Goal: Task Accomplishment & Management: Manage account settings

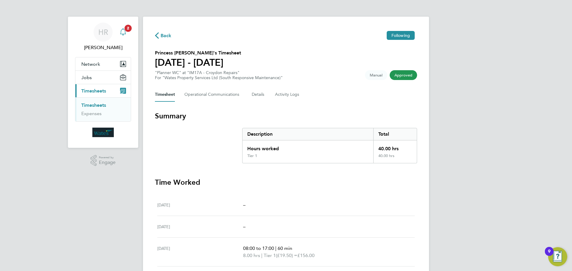
click at [125, 31] on icon "Main navigation" at bounding box center [123, 31] width 6 height 6
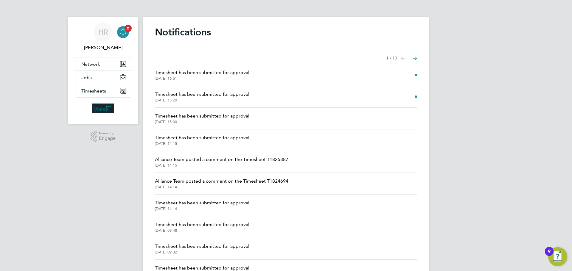
click at [208, 72] on span "Timesheet has been submitted for approval" at bounding box center [202, 72] width 94 height 7
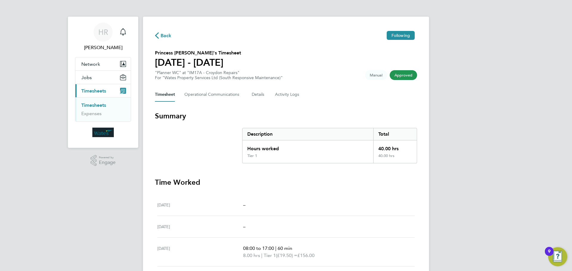
click at [102, 90] on span "Timesheets" at bounding box center [93, 91] width 25 height 6
click at [161, 36] on span "Back" at bounding box center [166, 35] width 11 height 7
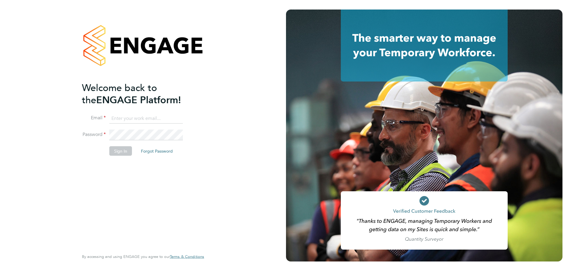
click at [132, 116] on input at bounding box center [146, 118] width 74 height 11
type input "Heather.Rattenbury@wates.co.uk"
click at [116, 152] on button "Sign In" at bounding box center [120, 151] width 23 height 10
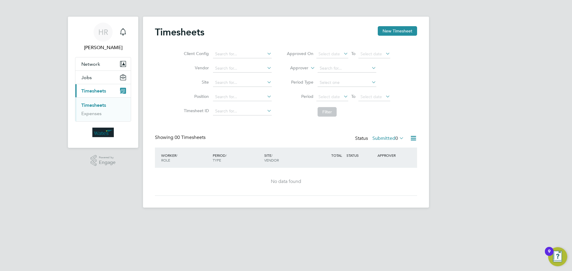
click at [94, 118] on ul "Timesheets Expenses" at bounding box center [102, 109] width 55 height 24
click at [388, 139] on label "Submitted 0" at bounding box center [388, 139] width 32 height 6
click at [430, 161] on div "HR Heather Rattenbury Notifications Applications: Network Sites Jobs Placements…" at bounding box center [286, 108] width 572 height 217
click at [410, 136] on icon at bounding box center [413, 138] width 7 height 7
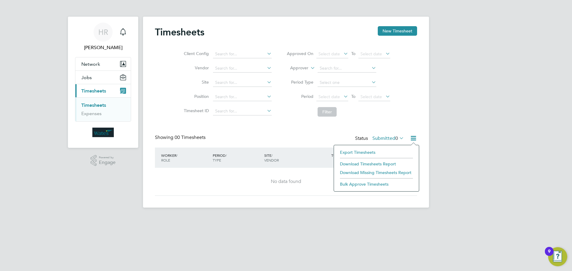
click at [473, 127] on div "HR Heather Rattenbury Notifications Applications: Network Sites Jobs Placements…" at bounding box center [286, 108] width 572 height 217
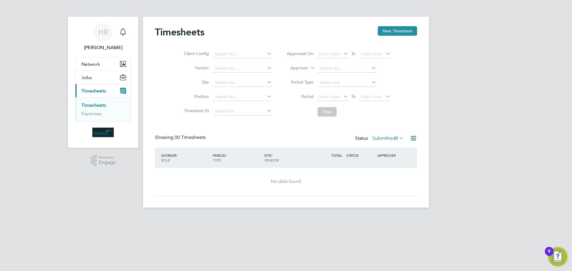
click at [395, 136] on span "0" at bounding box center [396, 139] width 3 height 6
click at [399, 162] on li "Submitted" at bounding box center [387, 166] width 27 height 8
click at [358, 139] on div "Status Submitted 0" at bounding box center [380, 139] width 50 height 8
click at [410, 136] on icon at bounding box center [413, 138] width 7 height 7
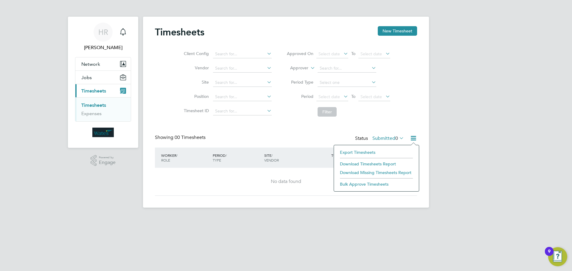
click at [284, 178] on div "No data found" at bounding box center [286, 182] width 250 height 28
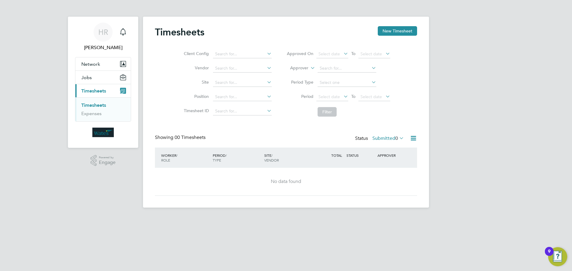
click at [383, 139] on label "Submitted 0" at bounding box center [388, 139] width 32 height 6
click at [396, 173] on li "Approved" at bounding box center [387, 174] width 27 height 8
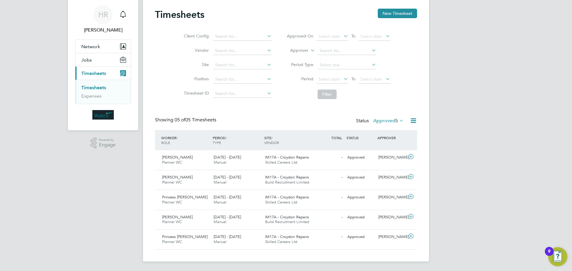
click at [396, 122] on span "5" at bounding box center [396, 121] width 3 height 6
click at [397, 189] on li "Cancelled" at bounding box center [387, 187] width 27 height 8
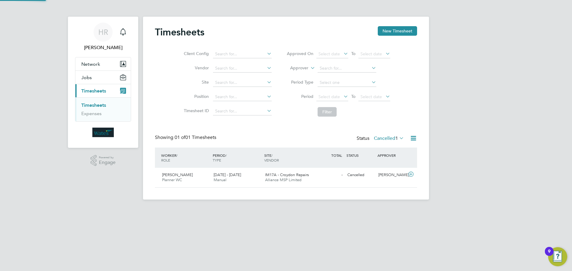
scroll to position [15, 52]
click at [175, 176] on span "[PERSON_NAME]" at bounding box center [177, 174] width 31 height 5
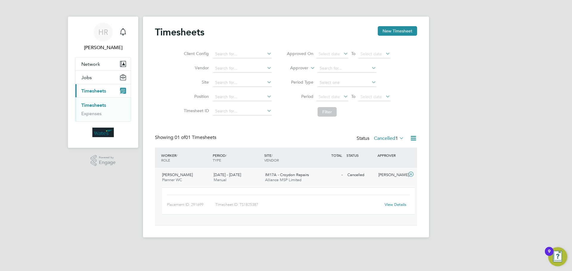
click at [170, 174] on span "[PERSON_NAME]" at bounding box center [177, 174] width 31 height 5
click at [169, 174] on span "[PERSON_NAME]" at bounding box center [177, 174] width 31 height 5
click at [320, 174] on div "- Cancelled" at bounding box center [329, 175] width 31 height 10
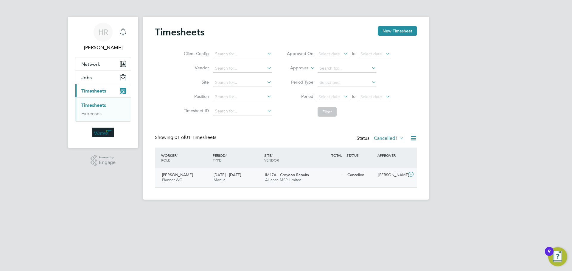
click at [386, 177] on div "[PERSON_NAME]" at bounding box center [391, 175] width 31 height 10
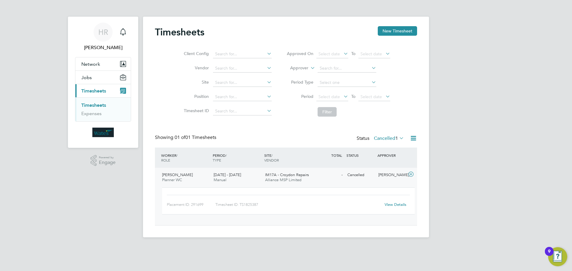
click at [395, 205] on link "View Details" at bounding box center [396, 204] width 22 height 5
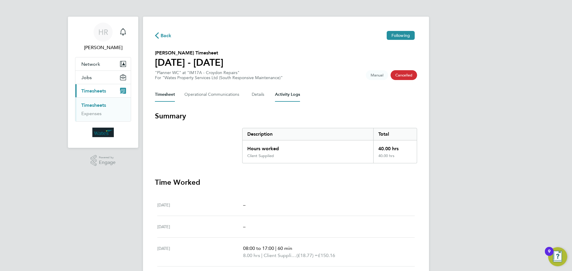
click at [282, 97] on Logs-tab "Activity Logs" at bounding box center [287, 95] width 25 height 14
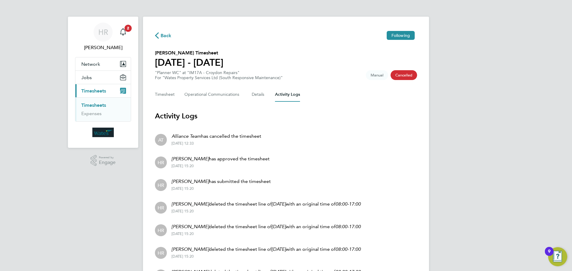
click at [99, 86] on button "Current page: Timesheets" at bounding box center [102, 90] width 55 height 13
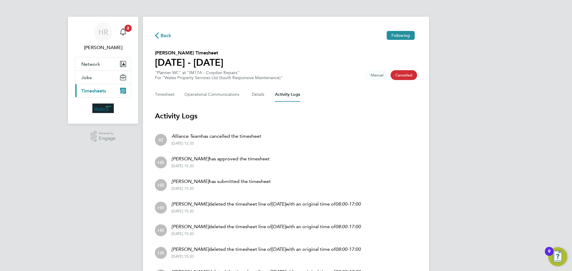
click at [101, 86] on button "Current page: Timesheets" at bounding box center [102, 90] width 55 height 13
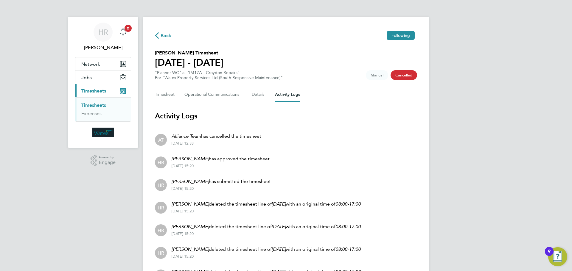
click at [96, 106] on link "Timesheets" at bounding box center [93, 105] width 25 height 6
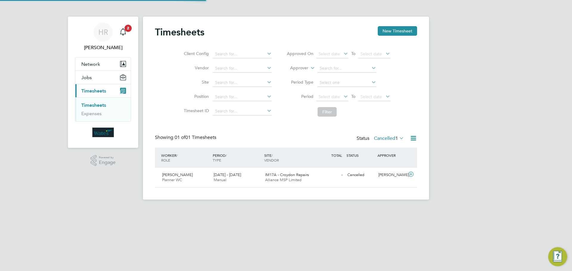
scroll to position [15, 52]
click at [393, 139] on label "Cancelled 1" at bounding box center [389, 139] width 30 height 6
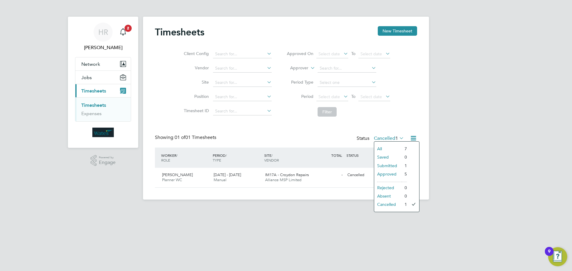
click at [392, 164] on li "Submitted" at bounding box center [387, 166] width 27 height 8
click at [377, 177] on div "[PERSON_NAME]" at bounding box center [391, 175] width 31 height 10
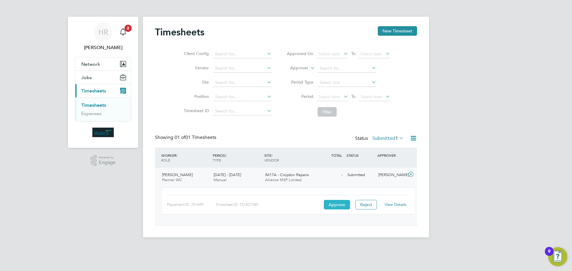
click at [334, 208] on button "Approve" at bounding box center [337, 205] width 26 height 10
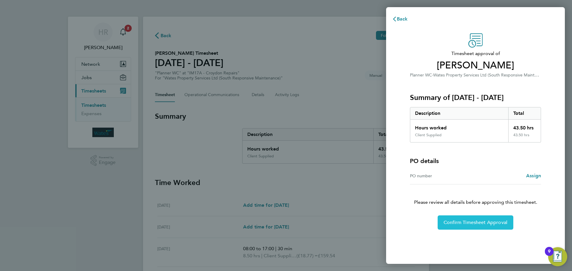
click at [458, 226] on button "Confirm Timesheet Approval" at bounding box center [476, 223] width 76 height 14
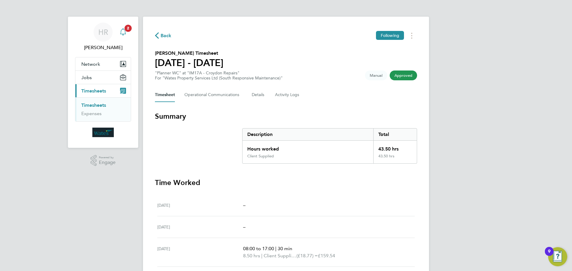
click at [124, 28] on div "Main navigation" at bounding box center [123, 32] width 12 height 12
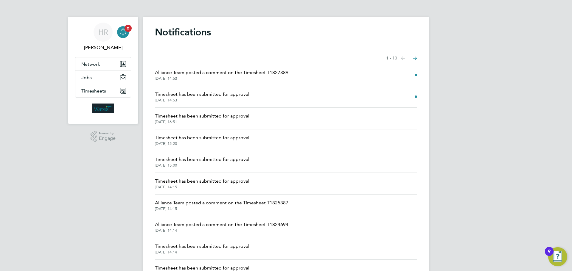
click at [407, 72] on li "Alliance Team posted a comment on the Timesheet T1827389 [DATE] 14:53" at bounding box center [286, 75] width 262 height 22
click at [164, 78] on span "[DATE] 14:53" at bounding box center [221, 78] width 133 height 5
